Goal: Navigation & Orientation: Find specific page/section

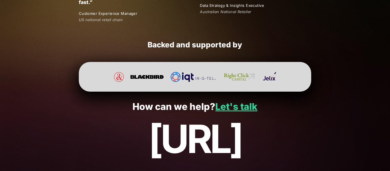
scroll to position [1109, 0]
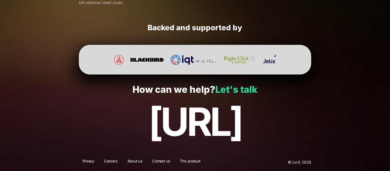
click at [221, 94] on link "Let's talk" at bounding box center [236, 89] width 42 height 11
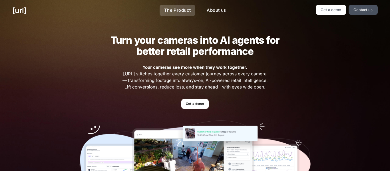
click at [179, 9] on link "The Product" at bounding box center [177, 10] width 36 height 11
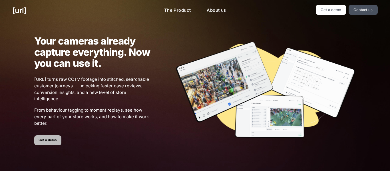
click at [47, 144] on link "Get a demo" at bounding box center [47, 140] width 27 height 10
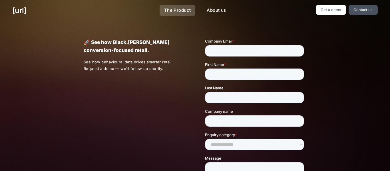
click at [184, 13] on link "The Product" at bounding box center [177, 10] width 36 height 11
